Goal: Task Accomplishment & Management: Manage account settings

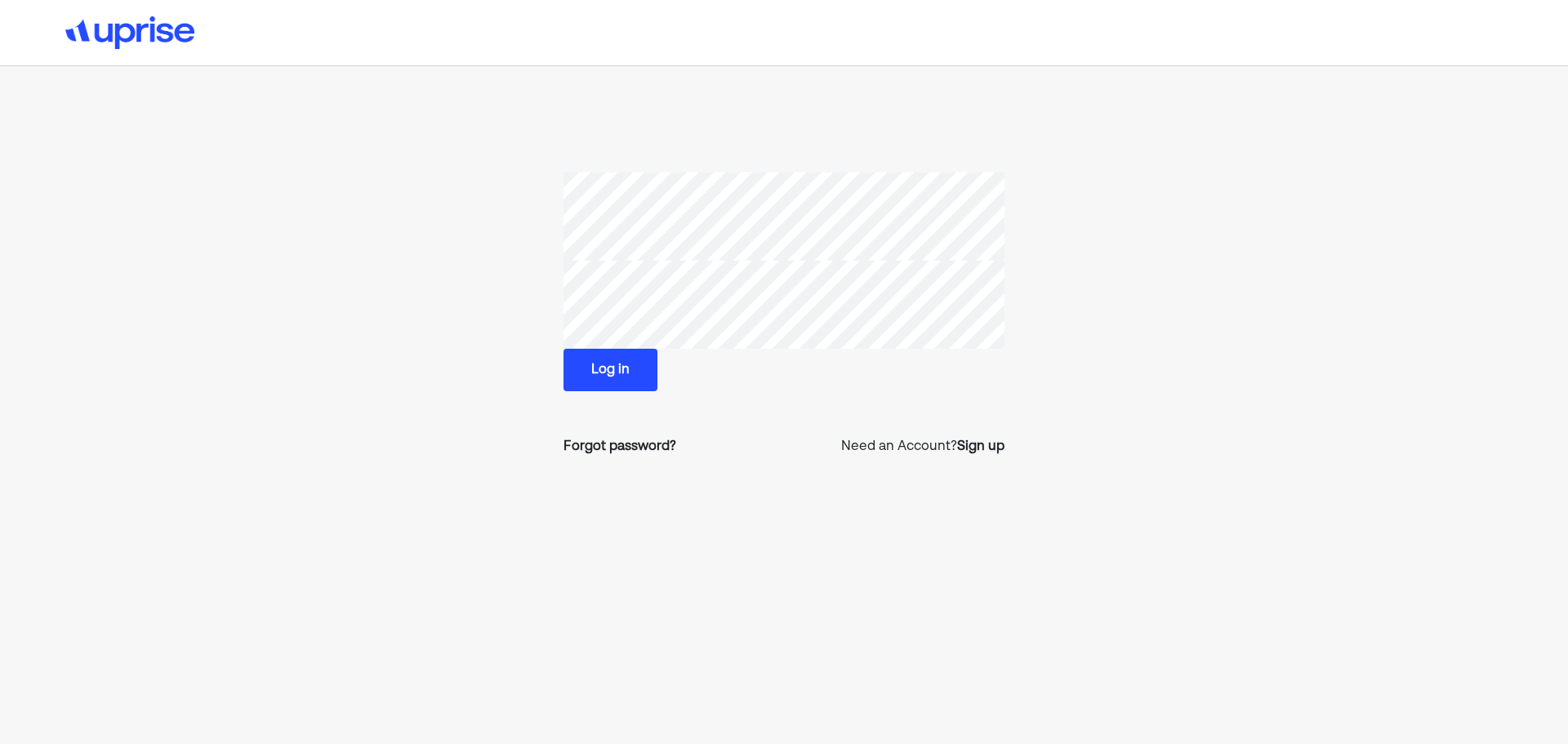
click at [755, 358] on div "Log in" at bounding box center [784, 370] width 441 height 42
click at [139, 32] on img at bounding box center [129, 33] width 129 height 33
click at [611, 451] on div "Forgot password?" at bounding box center [620, 447] width 113 height 19
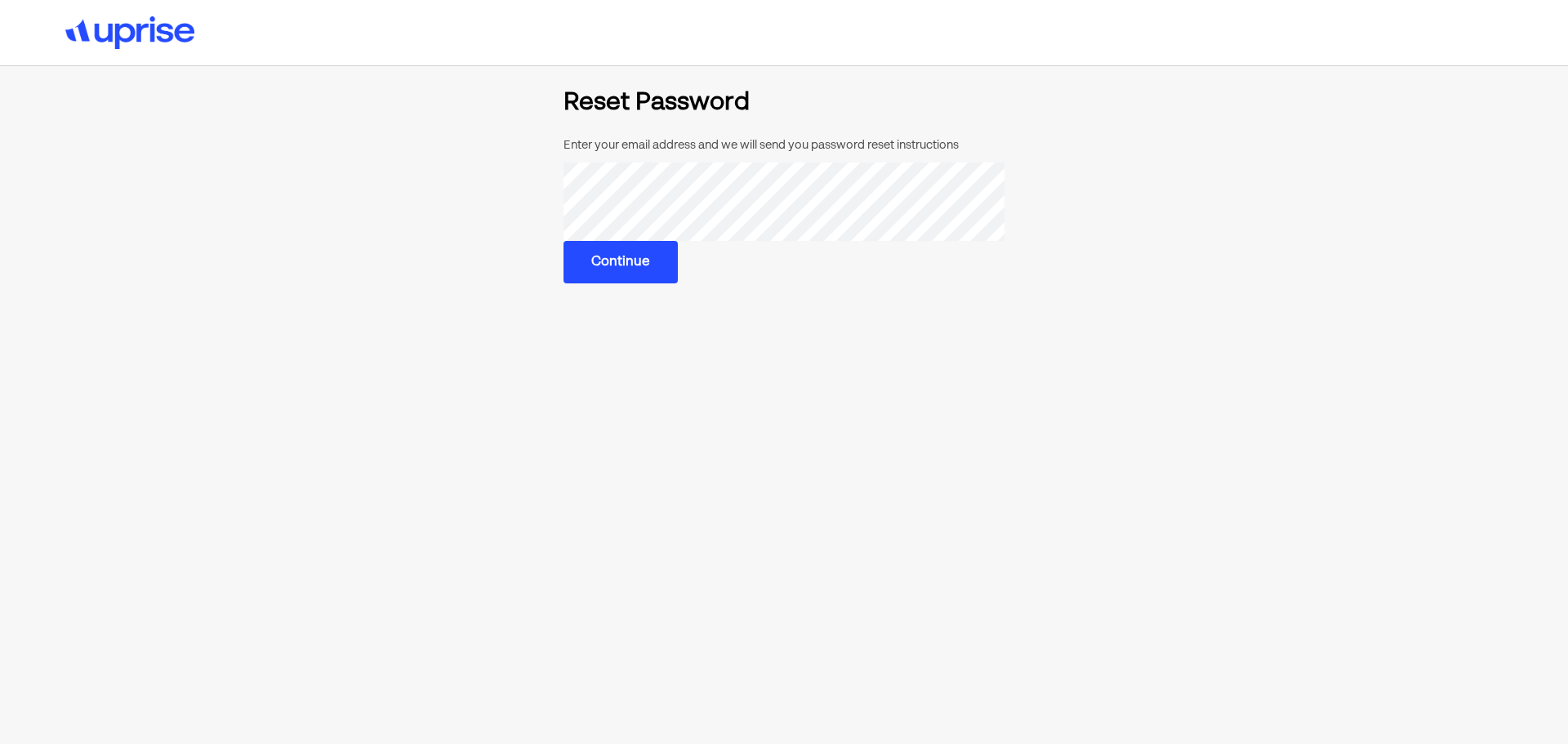
click at [647, 261] on button "Continue" at bounding box center [621, 262] width 114 height 42
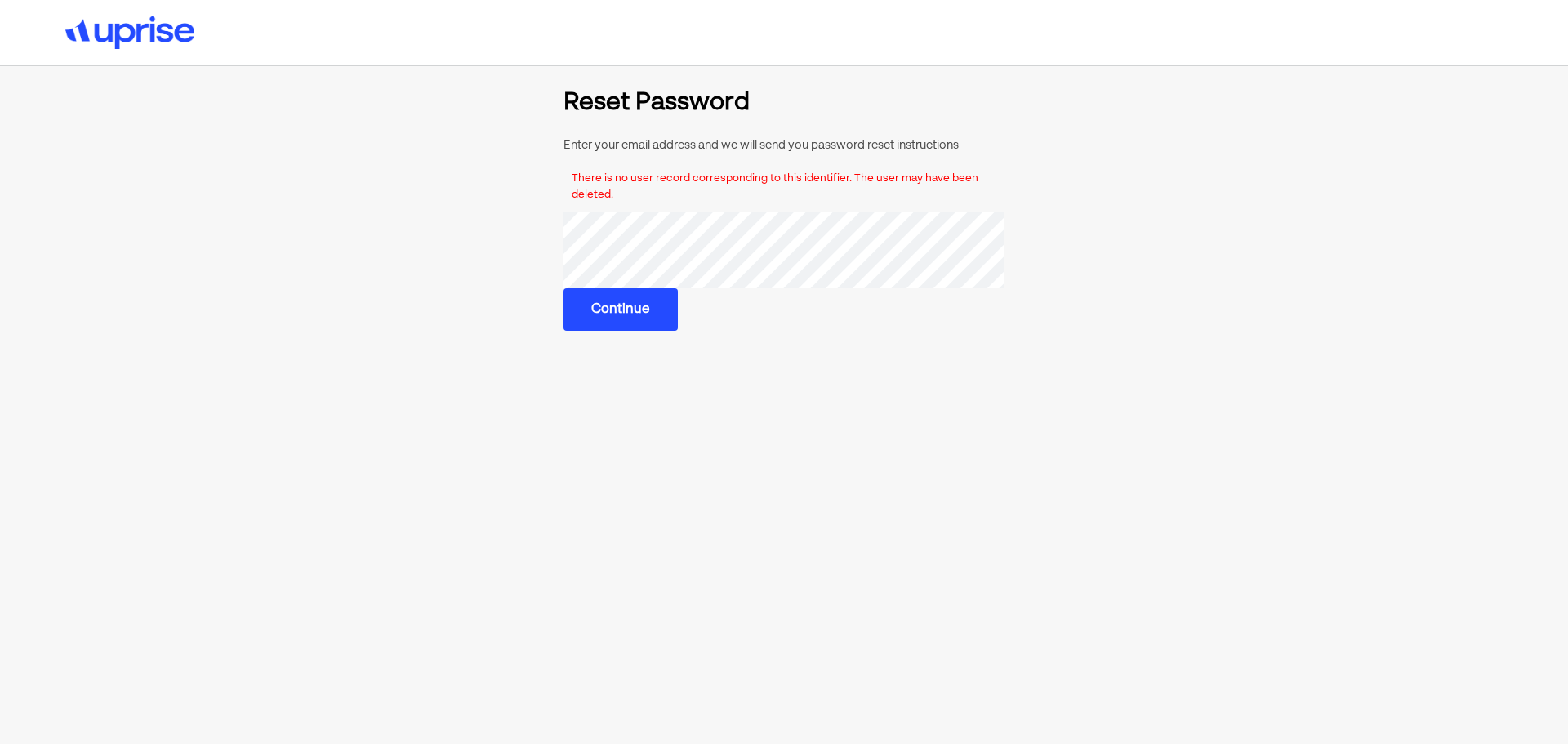
click at [817, 351] on main "Reset Password Enter your email address and we will send you password reset ins…" at bounding box center [784, 423] width 1098 height 666
